Goal: Task Accomplishment & Management: Complete application form

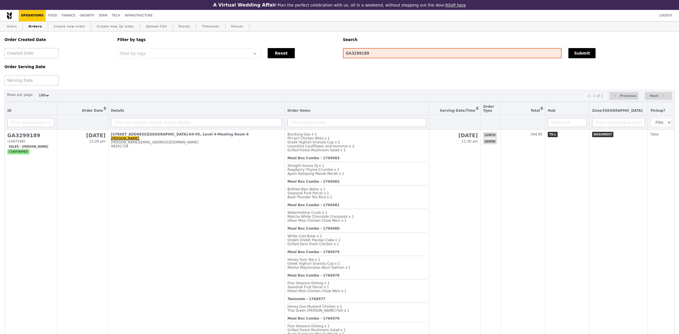
select select "100"
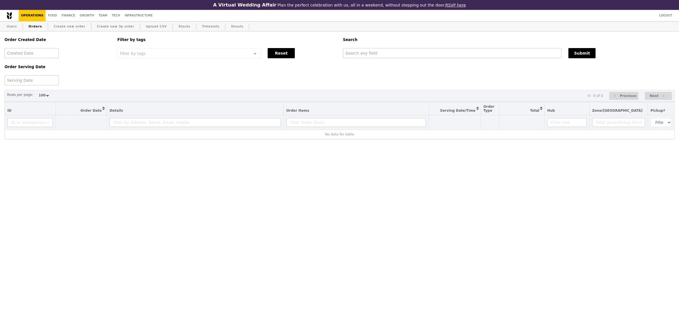
select select "100"
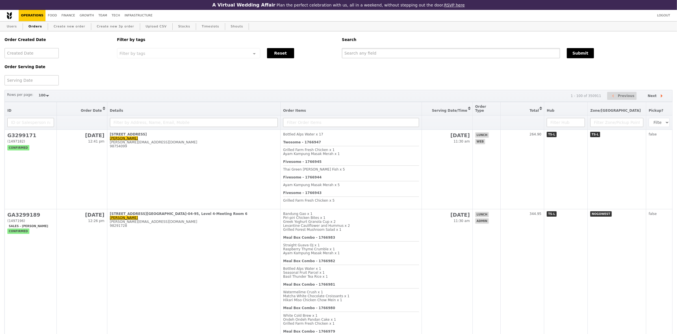
click at [368, 54] on input "text" at bounding box center [451, 53] width 218 height 10
paste input "[EMAIL_ADDRESS][DOMAIN_NAME]"
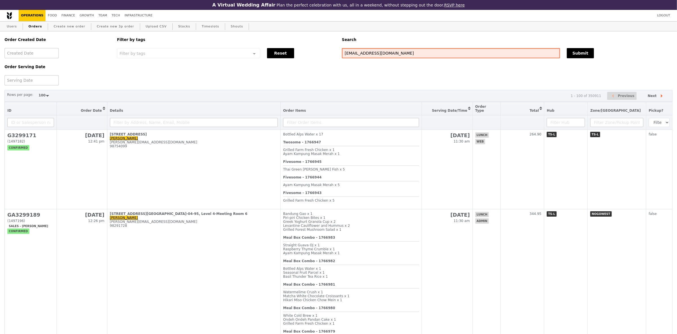
type input "[EMAIL_ADDRESS][DOMAIN_NAME]"
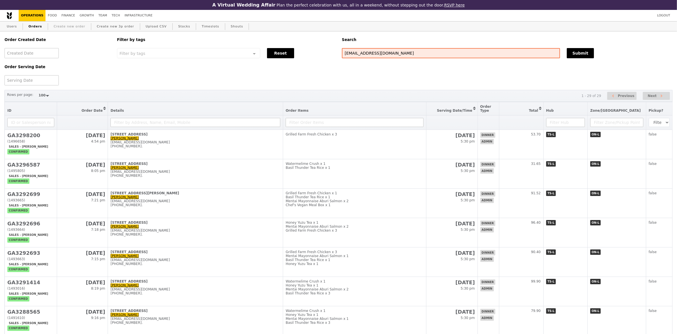
click at [75, 27] on link "Create new order" at bounding box center [69, 26] width 36 height 10
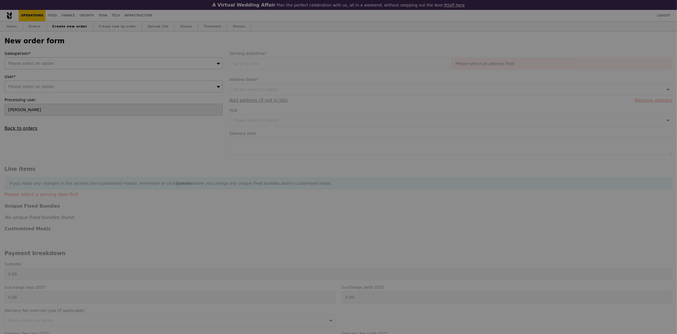
type input "Confirm"
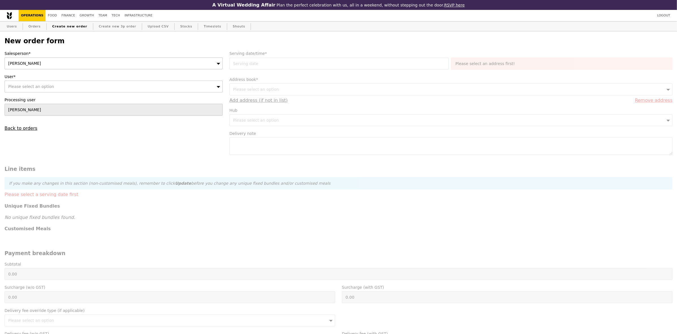
click at [129, 84] on div "Please select an option" at bounding box center [114, 87] width 218 height 12
type input "[EMAIL_ADDRESS][DOMAIN_NAME]"
type input "Confirm"
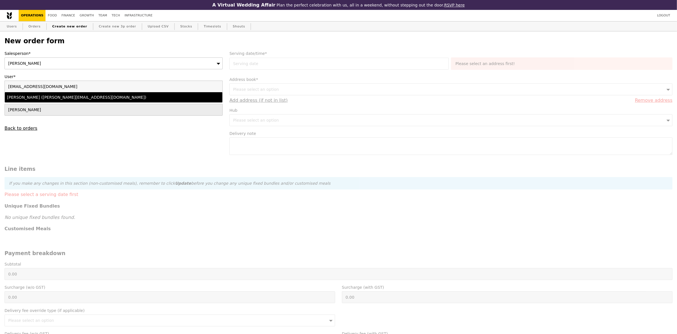
type input "[EMAIL_ADDRESS][DOMAIN_NAME]"
click at [113, 100] on div "[PERSON_NAME] ([PERSON_NAME][EMAIL_ADDRESS][DOMAIN_NAME])" at bounding box center [87, 97] width 160 height 6
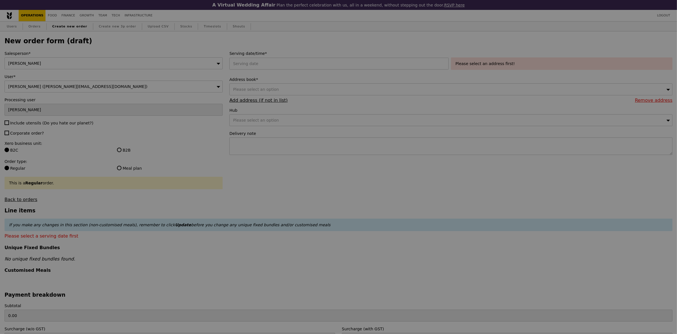
type input "Confirm"
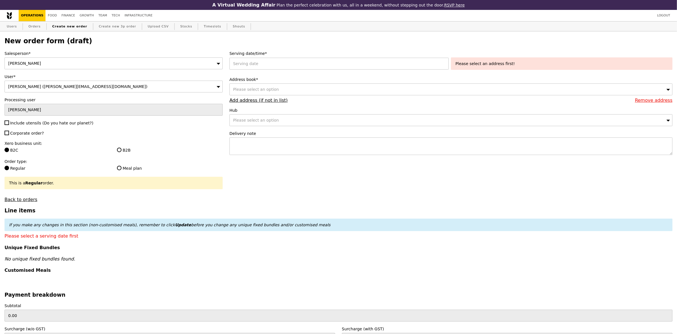
click at [36, 125] on span "Include utensils (Do you hate our planet?)" at bounding box center [51, 123] width 83 height 5
click at [9, 125] on input "Include utensils (Do you hate our planet?)" at bounding box center [7, 122] width 5 height 5
checkbox input "true"
type input "Confirm"
click at [31, 135] on span "Corporate order?" at bounding box center [27, 133] width 34 height 5
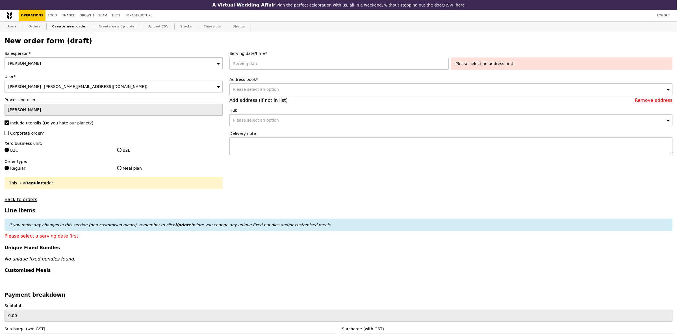
click at [9, 135] on input "Corporate order?" at bounding box center [7, 133] width 5 height 5
checkbox input "true"
click at [121, 151] on input "B2B" at bounding box center [119, 150] width 5 height 5
radio input "true"
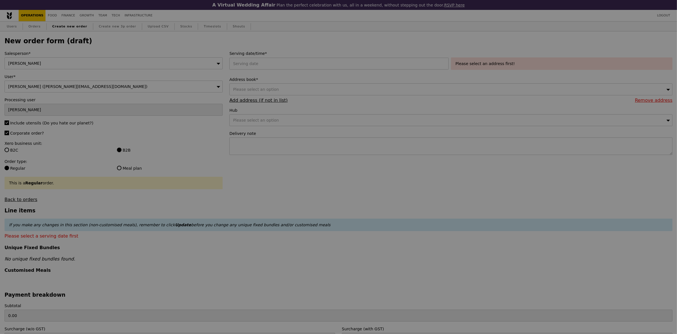
type input "Confirm"
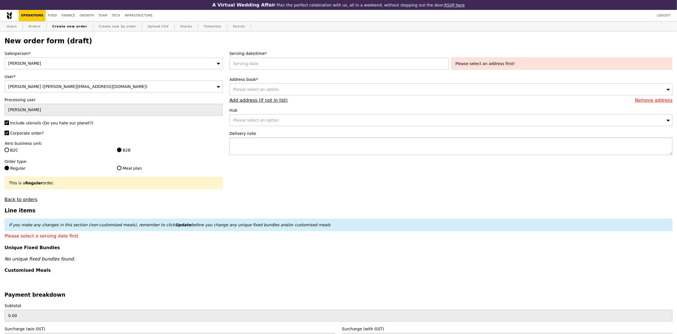
click at [325, 146] on textarea at bounding box center [451, 146] width 443 height 18
paste textarea "Alka - 8565 2596 PLEASE LEAVE FOOD OUTSIDE - RING ONCE ONLY"
drag, startPoint x: 244, startPoint y: 143, endPoint x: 262, endPoint y: 145, distance: 17.6
click at [262, 145] on textarea "Alka - 8565 2596 PLEASE LEAVE FOOD OUTSIDE - RING ONCE ONLY PLEASE SEND PHOTO O…" at bounding box center [451, 146] width 443 height 18
click at [269, 146] on textarea "Alka - 8565 2596 PLEASE LEAVE FOOD OUTSIDE - RING ONCE ONLY PLEASE SEND PHOTO O…" at bounding box center [451, 146] width 443 height 18
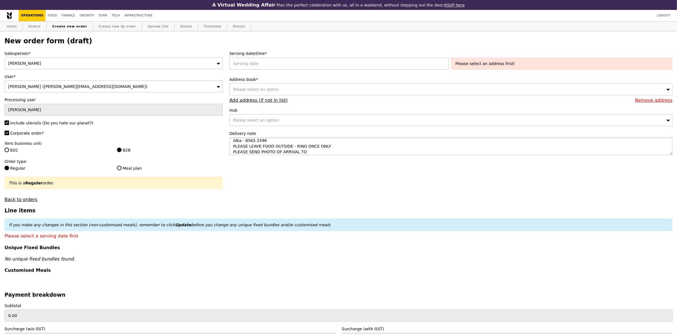
scroll to position [6, 0]
click at [299, 149] on textarea "Alka - 8565 2596 PLEASE LEAVE FOOD OUTSIDE - RING ONCE ONLY PLEASE SEND PHOTO O…" at bounding box center [451, 146] width 443 height 18
drag, startPoint x: 272, startPoint y: 152, endPoint x: 305, endPoint y: 153, distance: 33.7
click at [305, 153] on textarea "Alka - 8565 2596 PLEASE LEAVE FOOD OUTSIDE - RING ONCE ONLY PLEASE SEND PHOTO O…" at bounding box center [451, 146] width 443 height 18
click at [275, 150] on textarea "Alka - 8565 2596 PLEASE LEAVE FOOD OUTSIDE - RING ONCE ONLY PLEASE SEND PHOTO T…" at bounding box center [451, 146] width 443 height 18
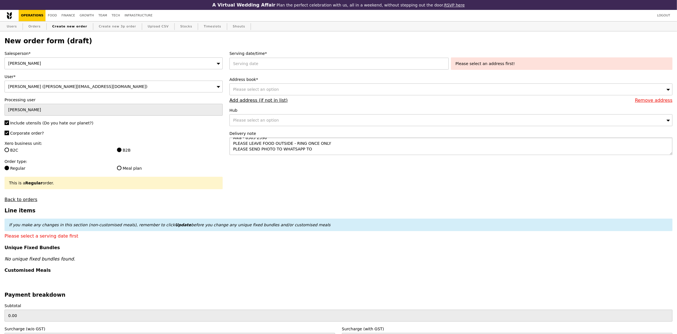
click at [275, 150] on textarea "Alka - 8565 2596 PLEASE LEAVE FOOD OUTSIDE - RING ONCE ONLY PLEASE SEND PHOTO T…" at bounding box center [451, 146] width 443 height 18
drag, startPoint x: 258, startPoint y: 149, endPoint x: 245, endPoint y: 147, distance: 13.1
click at [245, 147] on textarea "Alka - 8565 2596 PLEASE LEAVE FOOD OUTSIDE - RING ONCE ONLY PLEASE SEND PHOTO TO" at bounding box center [451, 146] width 443 height 18
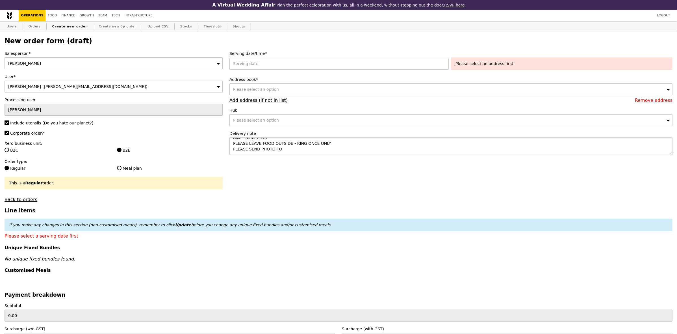
click at [290, 151] on textarea "Alka - 8565 2596 PLEASE LEAVE FOOD OUTSIDE - RING ONCE ONLY PLEASE SEND PHOTO TO" at bounding box center [451, 146] width 443 height 18
paste textarea "8565 2596"
click at [279, 150] on textarea "Alka - 8565 2596 PLEASE LEAVE FOOD OUTSIDE - RING ONCE ONLY PLEASE SEND PHOTO T…" at bounding box center [451, 146] width 443 height 18
type textarea "Alka - 8565 2596 PLEASE LEAVE FOOD OUTSIDE - RING ONCE ONLY PLEASE SEND PHOTO T…"
click at [370, 172] on form "Salesperson* [PERSON_NAME] User* [PERSON_NAME] ([PERSON_NAME][EMAIL_ADDRESS][DO…" at bounding box center [338, 280] width 675 height 459
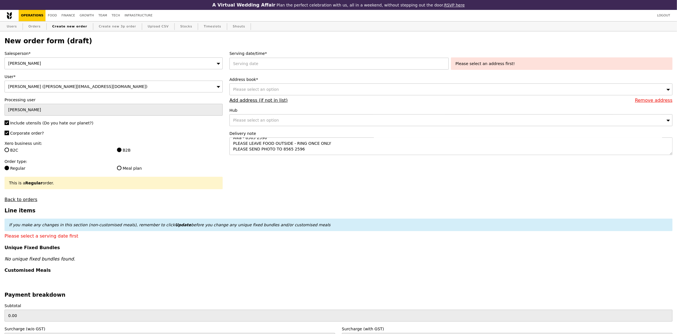
type input "Confirm"
click at [341, 123] on div "Please select an option" at bounding box center [451, 120] width 443 height 12
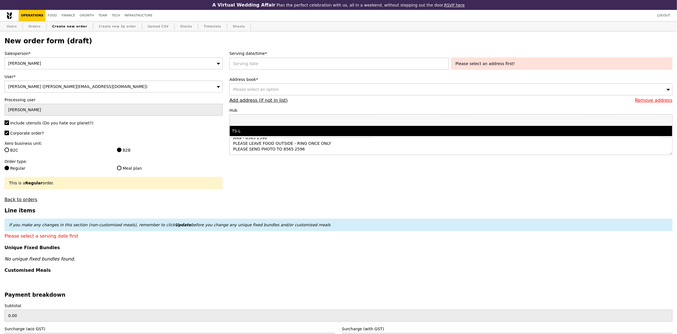
click at [351, 196] on form "Salesperson* [PERSON_NAME] User* [PERSON_NAME] ([PERSON_NAME][EMAIL_ADDRESS][DO…" at bounding box center [338, 280] width 675 height 459
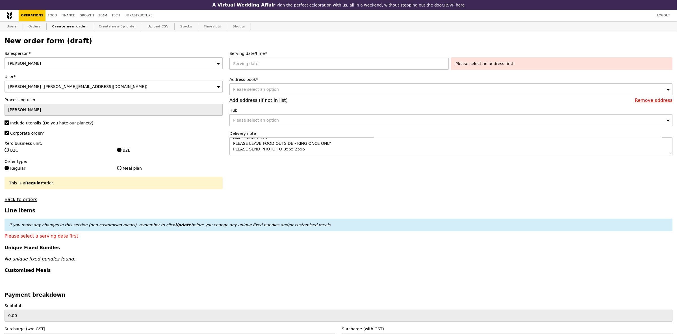
click at [327, 70] on div at bounding box center [341, 64] width 222 height 12
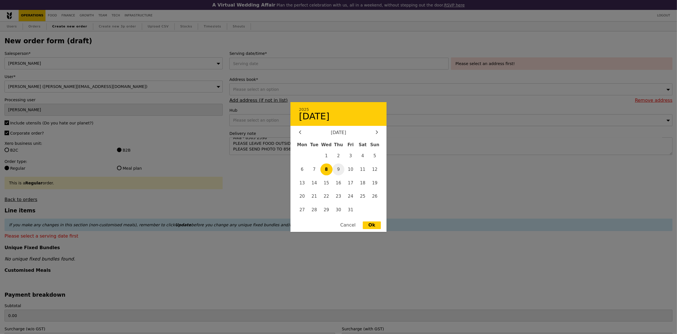
click at [340, 170] on span "9" at bounding box center [339, 169] width 12 height 12
type input "[DATE]"
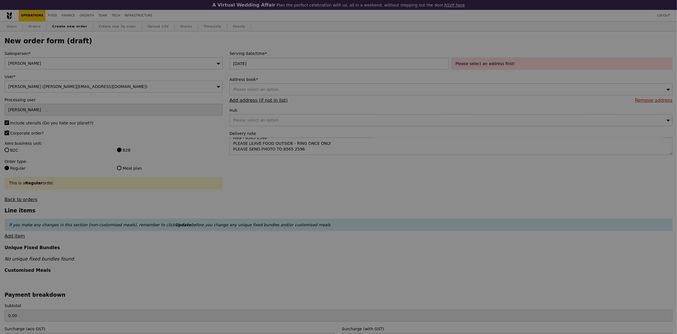
click at [487, 64] on div "Please select an address first!" at bounding box center [562, 64] width 213 height 6
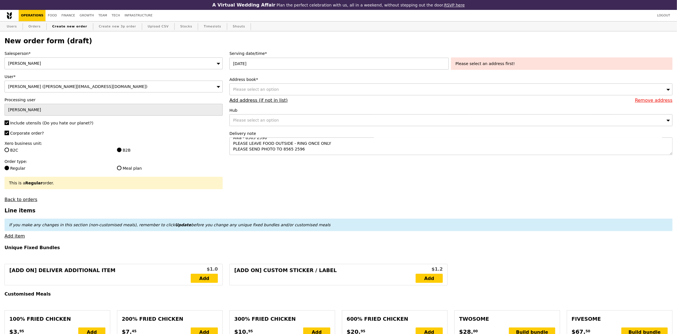
click at [486, 64] on div "Please select an address first!" at bounding box center [562, 64] width 213 height 6
click at [350, 95] on div "Please select an option" at bounding box center [451, 89] width 443 height 12
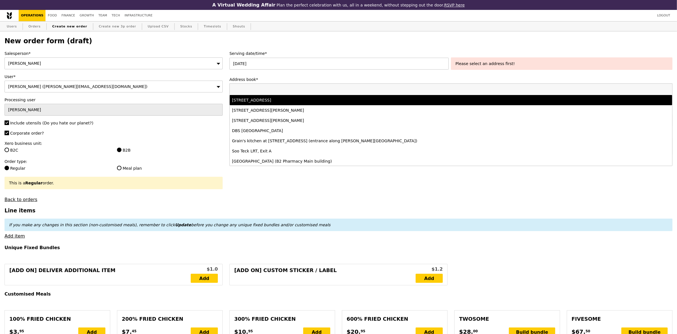
click at [345, 103] on div "[STREET_ADDRESS]" at bounding box center [396, 100] width 329 height 6
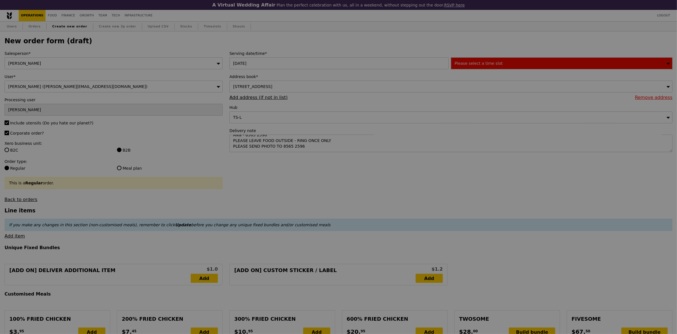
click at [499, 68] on div at bounding box center [338, 167] width 677 height 334
type input "Confirm"
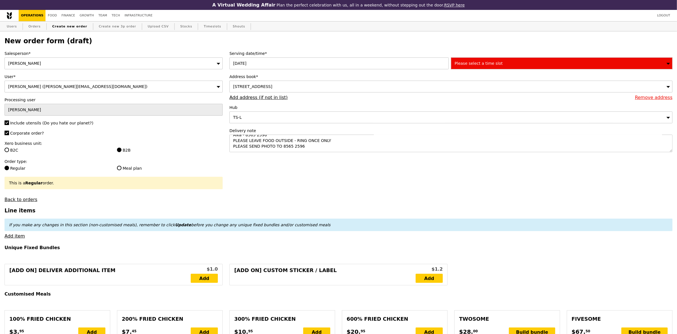
click at [495, 64] on span "Please select a time slot" at bounding box center [479, 63] width 48 height 5
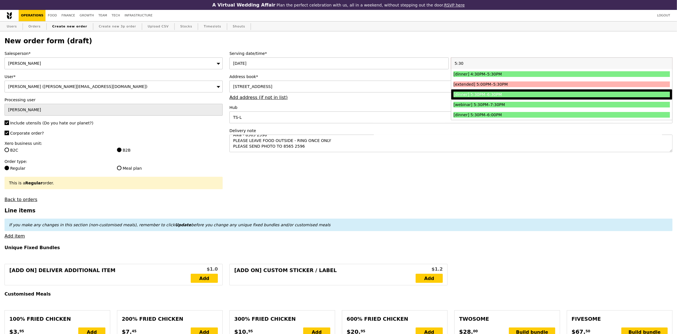
type input "5:30"
click at [503, 94] on div "[dinner] 5:30PM–6:30PM" at bounding box center [535, 95] width 163 height 6
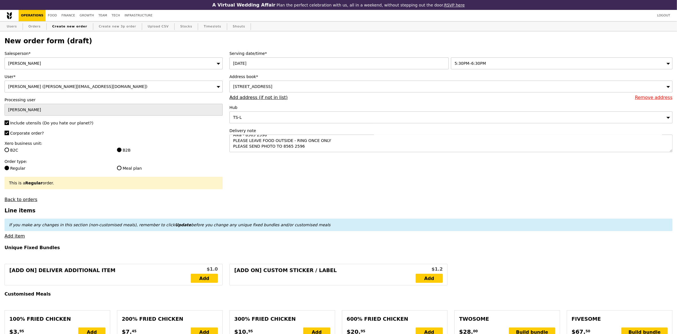
type input "Confirm"
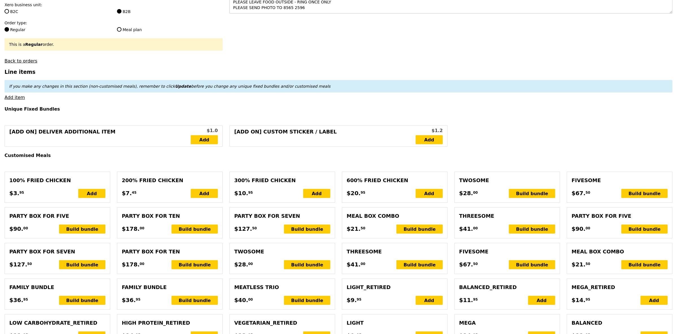
scroll to position [141, 0]
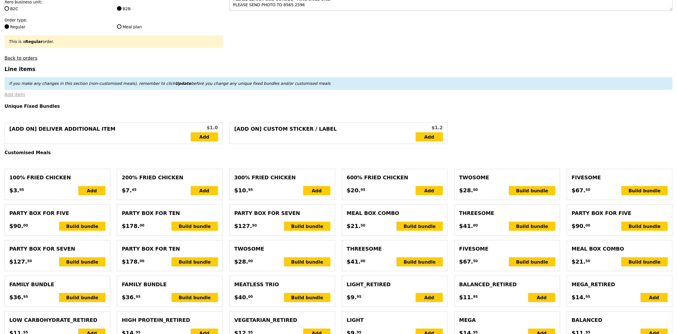
click at [13, 97] on link "Add item" at bounding box center [15, 94] width 20 height 5
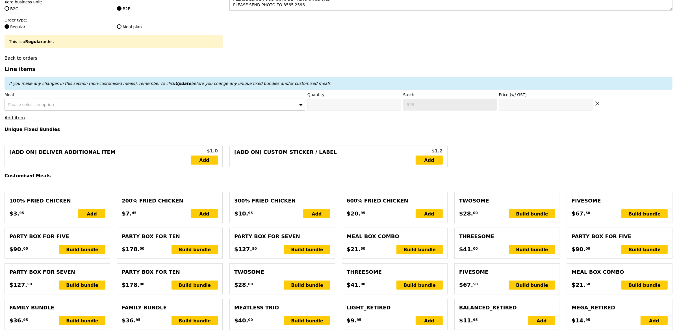
click at [72, 111] on div "Please select an option" at bounding box center [155, 105] width 301 height 12
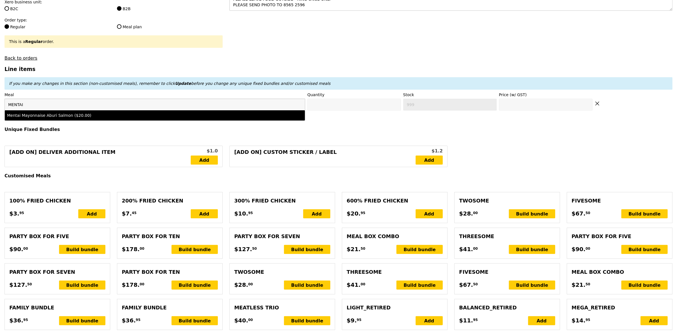
type input "MENTAI"
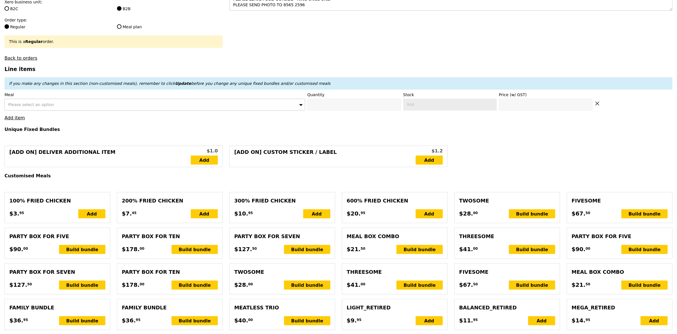
click at [258, 106] on div "Please select an option" at bounding box center [155, 105] width 301 height 12
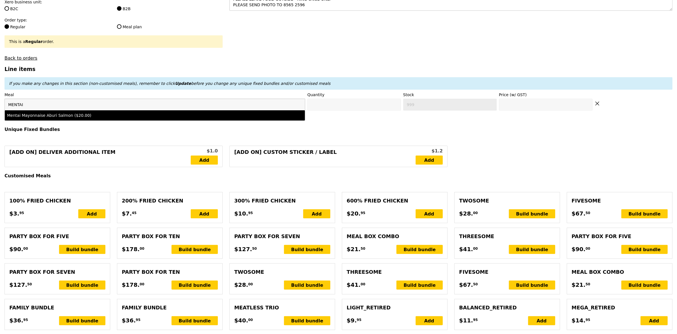
click at [241, 118] on div "Mentai Mayonnaise Aburi Salmon ($20.00)" at bounding box center [155, 116] width 296 height 6
type input "Confirm anyway"
type input "0"
type input "63"
type input "20.0"
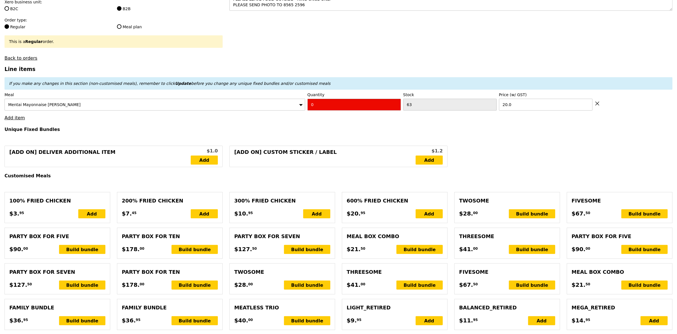
drag, startPoint x: 280, startPoint y: 110, endPoint x: 248, endPoint y: 113, distance: 32.4
click at [249, 105] on div "Meal Mentai Mayonnaise Aburi Salmon Quantity 0 Stock 63 Price (w/ GST) 20.0" at bounding box center [339, 101] width 668 height 19
type input "Confirm"
type input "2"
drag, startPoint x: 262, startPoint y: 138, endPoint x: 123, endPoint y: 137, distance: 139.1
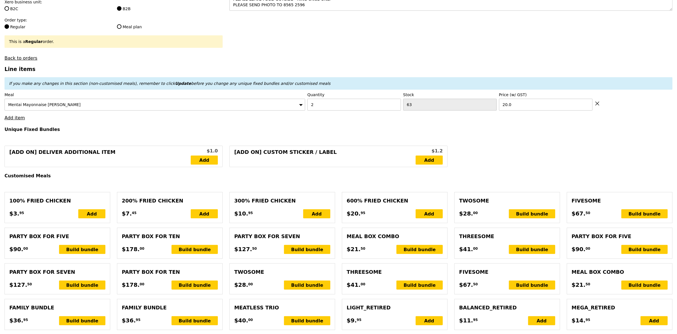
click at [259, 132] on h4 "Unique Fixed Bundles" at bounding box center [339, 129] width 668 height 5
type input "Loading..."
type input "40.00"
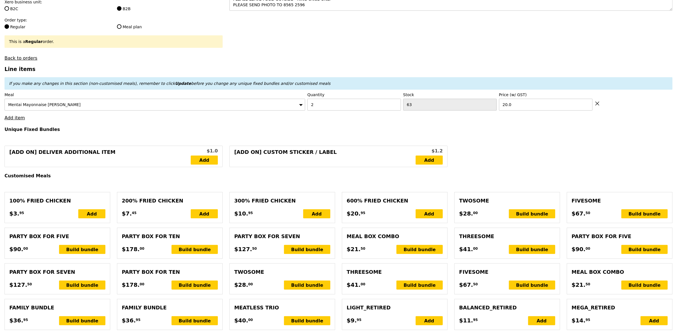
type input "1.79"
type input "1.95"
type input "6.65"
type input "7.25"
type input "49.20"
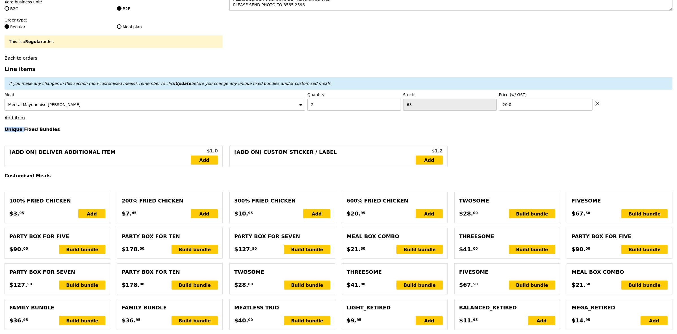
type input "Confirm"
click at [15, 120] on link "Add item" at bounding box center [15, 117] width 20 height 5
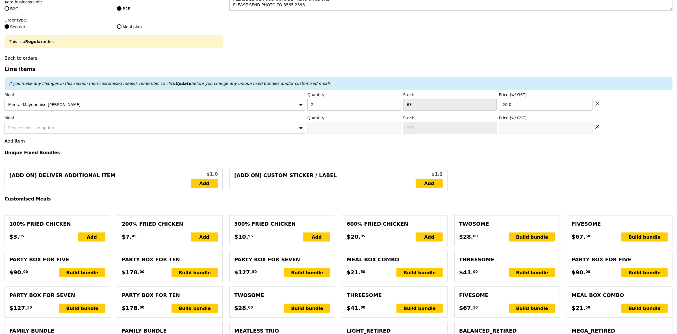
click at [52, 121] on label "Meal" at bounding box center [155, 118] width 301 height 6
click at [52, 129] on div "Please select an option" at bounding box center [155, 128] width 301 height 12
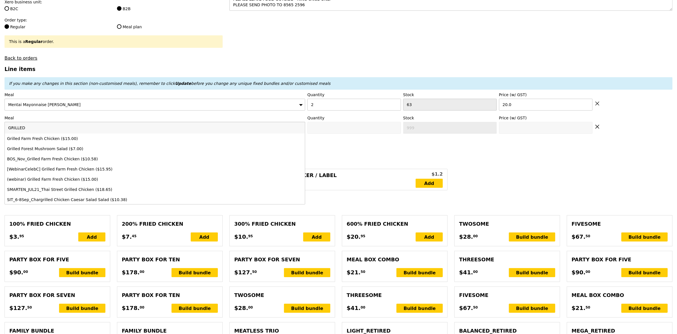
type input "GRILLED"
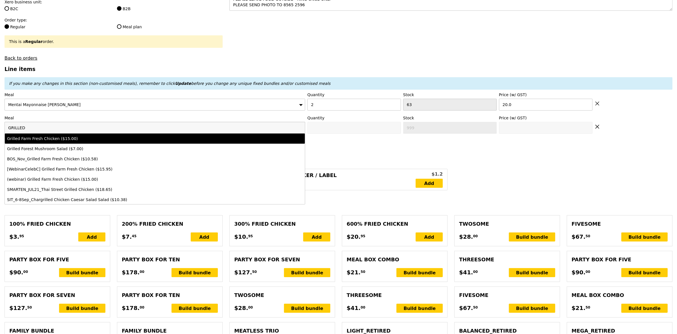
click at [51, 139] on li "Grilled Farm Fresh Chicken ($15.00)" at bounding box center [155, 138] width 300 height 10
type input "Confirm anyway"
type input "0"
type input "55"
type input "15.0"
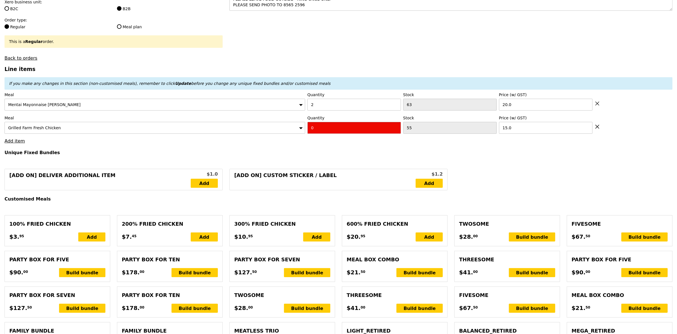
drag, startPoint x: 317, startPoint y: 133, endPoint x: 299, endPoint y: 133, distance: 18.1
click at [299, 133] on div "Meal Grilled Farm Fresh Chicken Quantity 0 Stock 55 Price (w/ GST) 15.0" at bounding box center [339, 124] width 668 height 19
type input "Confirm"
type input "1"
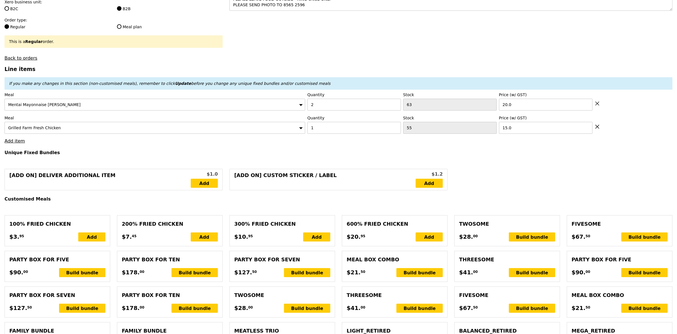
type input "Loading..."
type input "55.00"
type input "5.28"
type input "5.75"
type input "62.70"
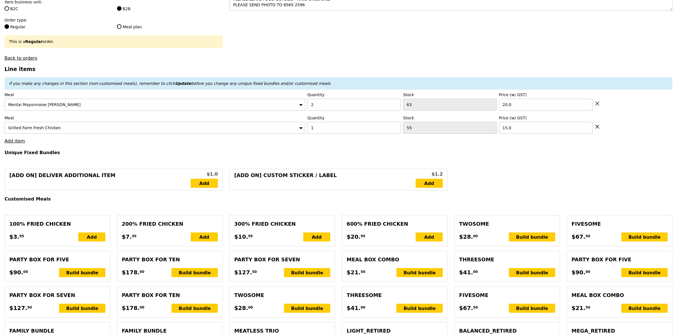
type input "Confirm"
click at [20, 144] on link "Add item" at bounding box center [15, 140] width 20 height 5
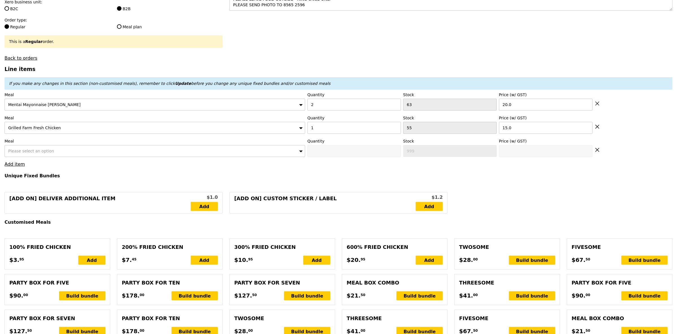
click at [23, 157] on div "Please select an option" at bounding box center [155, 151] width 301 height 12
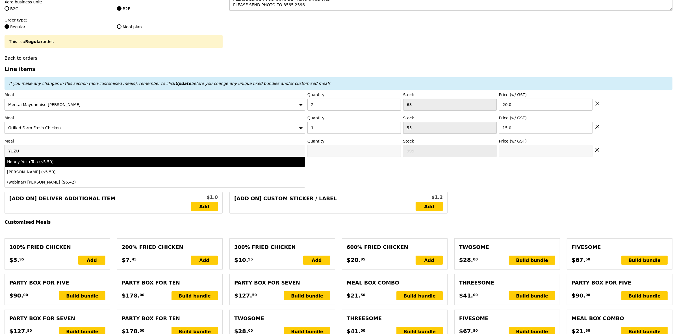
type input "YUZU"
click at [26, 165] on div "Honey Yuzu Tea ($5.50)" at bounding box center [118, 162] width 222 height 6
type input "Confirm anyway"
type input "0"
type input "100"
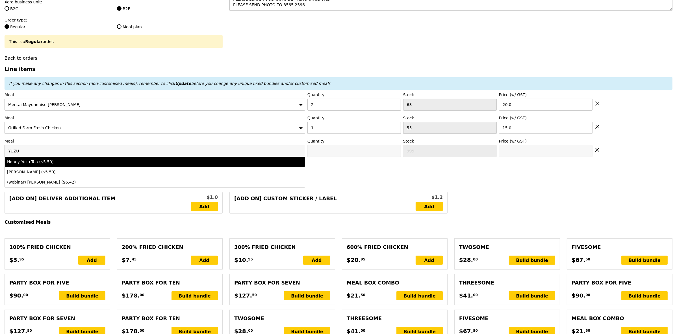
type input "5.5"
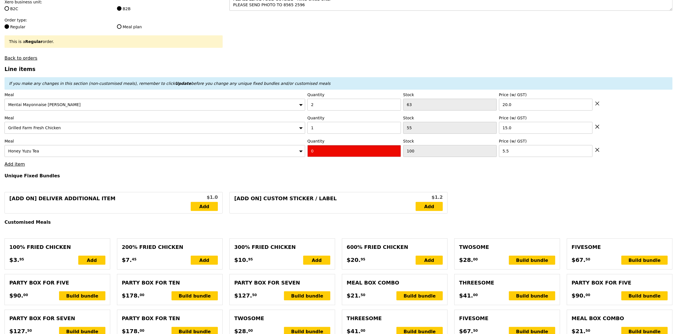
drag, startPoint x: 344, startPoint y: 156, endPoint x: 254, endPoint y: 146, distance: 91.0
click at [254, 146] on div "Meal Honey Yuzu Tea Quantity 0 Stock 100 Price (w/ GST) 5.5" at bounding box center [339, 147] width 668 height 19
type input "Confirm"
type input "1"
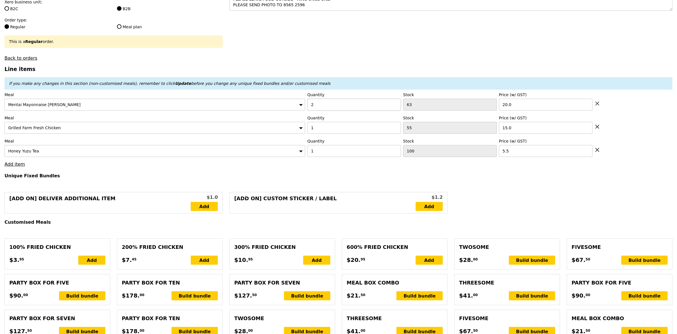
type input "Loading..."
type input "60.50"
type input "4.77"
type input "5.20"
type input "67.65"
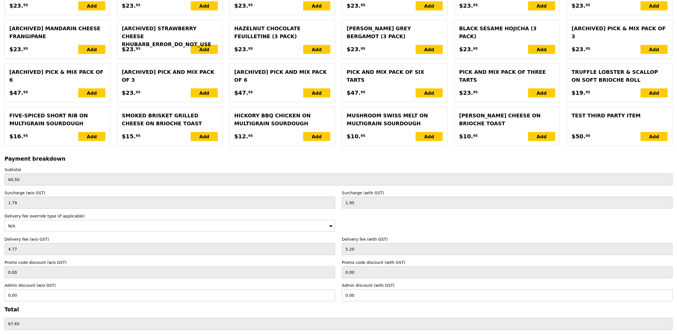
scroll to position [1152, 0]
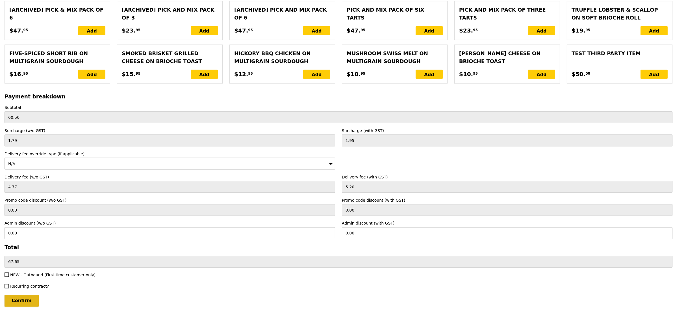
click at [23, 299] on input "Confirm" at bounding box center [22, 301] width 34 height 12
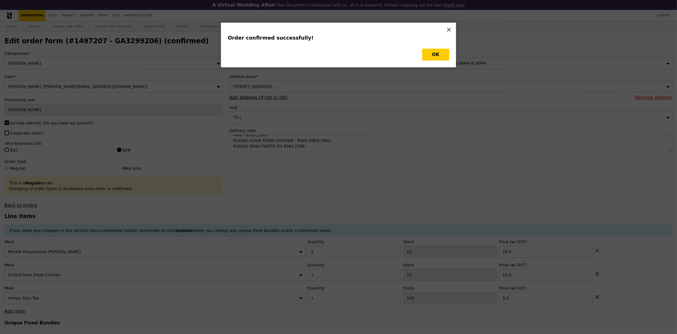
type input "Loading..."
checkbox input "false"
type input "1"
type input "100"
type input "5.50"
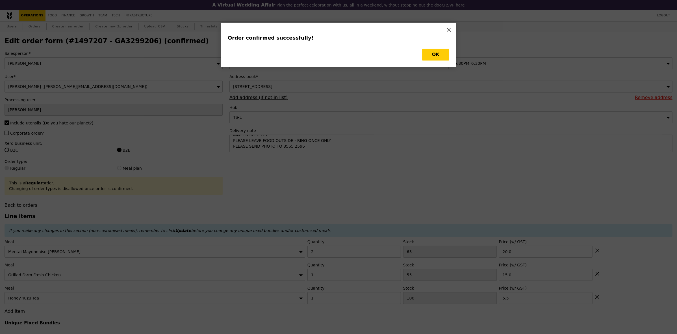
type input "15.00"
type input "2"
type input "63"
type input "20.00"
type input "99"
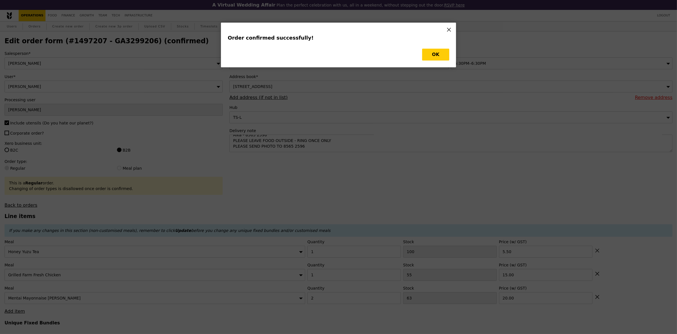
type input "54"
type input "61"
type input "Update"
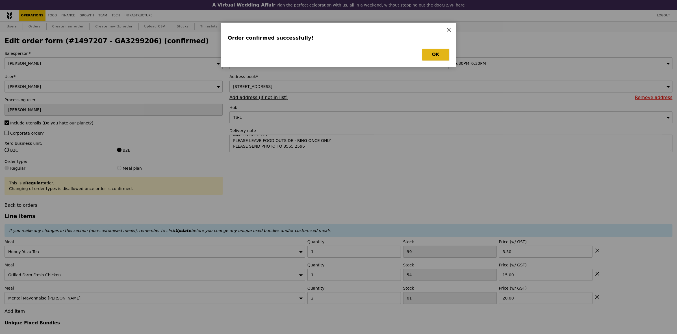
click at [443, 52] on button "OK" at bounding box center [435, 55] width 27 height 12
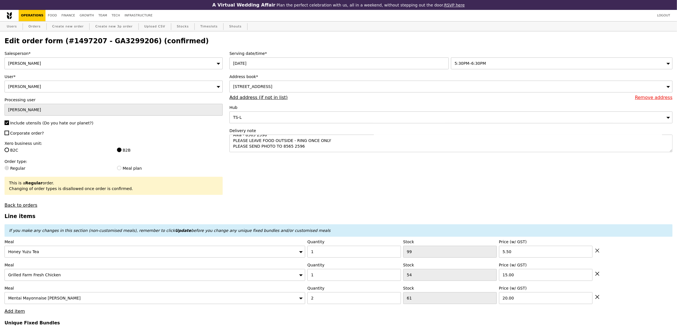
click at [119, 43] on h2 "Edit order form (#1497207 - GA3299206) (confirmed)" at bounding box center [339, 41] width 668 height 8
copy h2 "GA3299206"
click at [104, 39] on h2 "Edit order form (#1497207 - GA3299206) (confirmed)" at bounding box center [339, 41] width 668 height 8
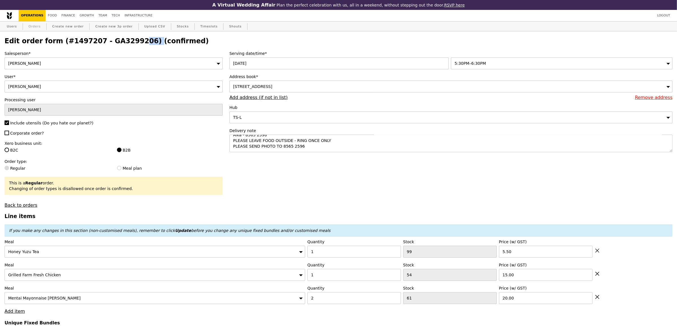
click at [26, 22] on link "Orders" at bounding box center [34, 26] width 17 height 10
select select "100"
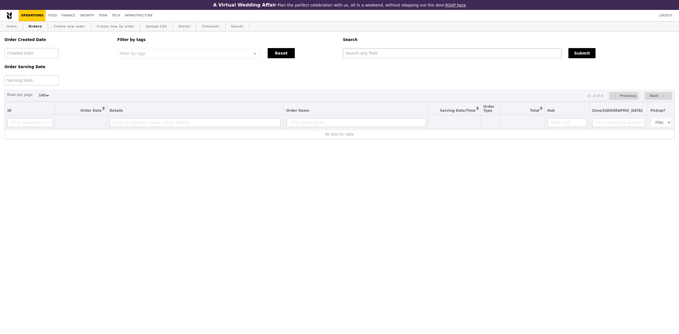
click at [362, 53] on input "text" at bounding box center [452, 53] width 219 height 10
paste input "GA3299206"
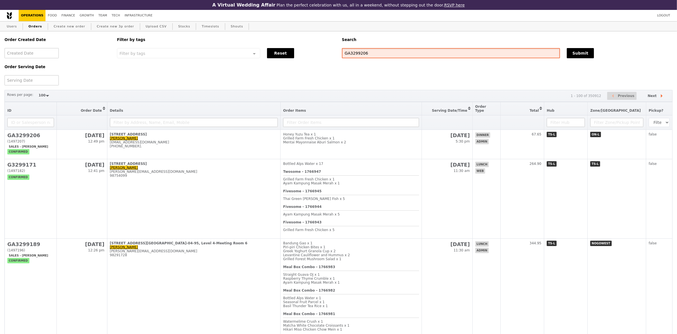
type input "GA3299206"
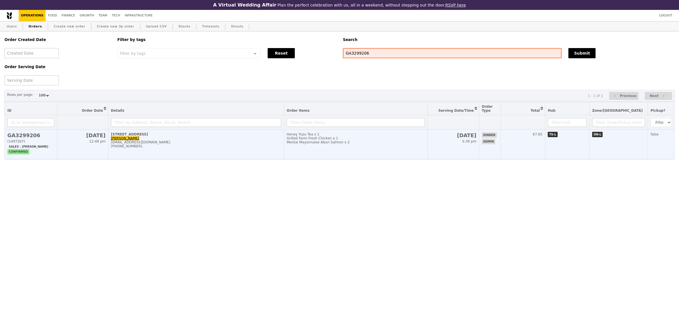
click at [242, 142] on td "[STREET_ADDRESS][PERSON_NAME] [PERSON_NAME] [EMAIL_ADDRESS][DOMAIN_NAME] [PHONE…" at bounding box center [196, 144] width 176 height 29
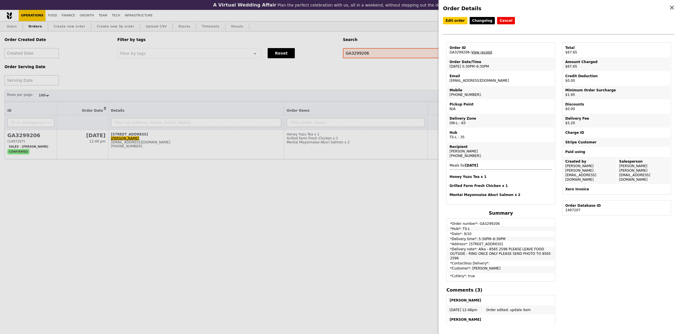
click at [479, 54] on link "View receipt" at bounding box center [481, 52] width 21 height 4
